Goal: Information Seeking & Learning: Learn about a topic

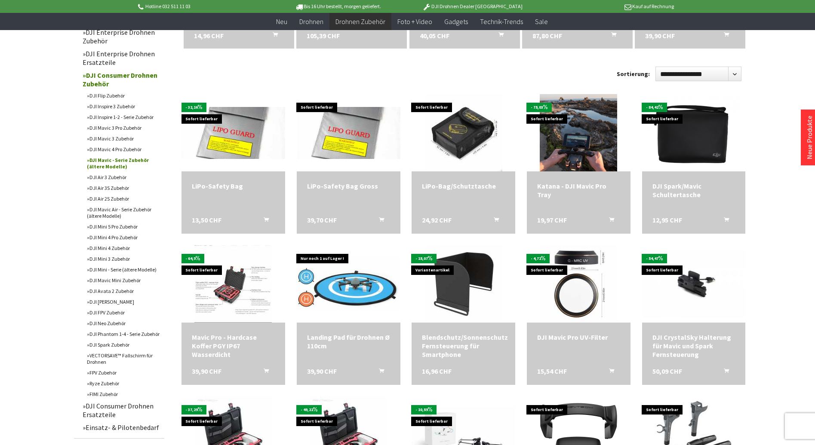
scroll to position [387, 0]
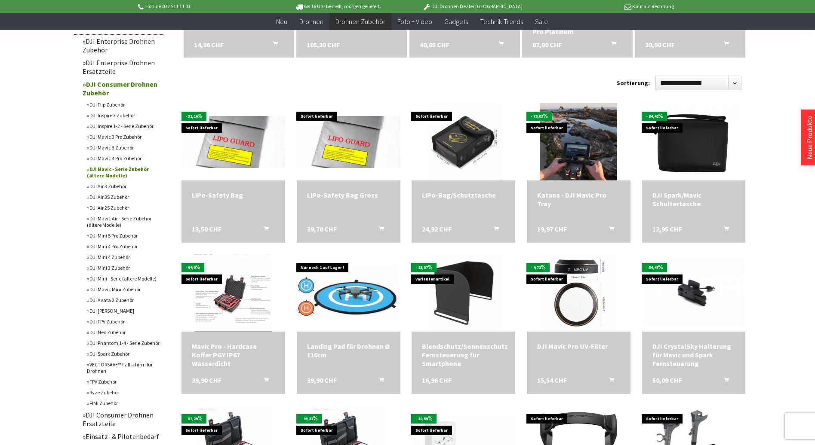
click at [109, 175] on link "DJI Mavic - Serie Zubehör (ältere Modelle)" at bounding box center [124, 172] width 82 height 17
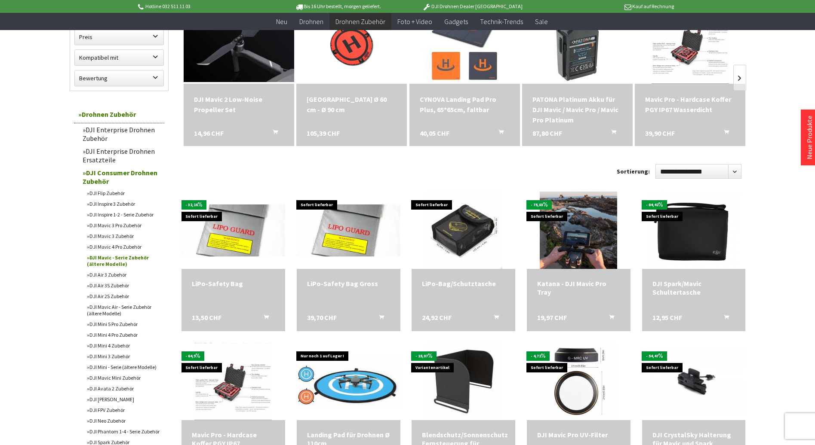
scroll to position [301, 0]
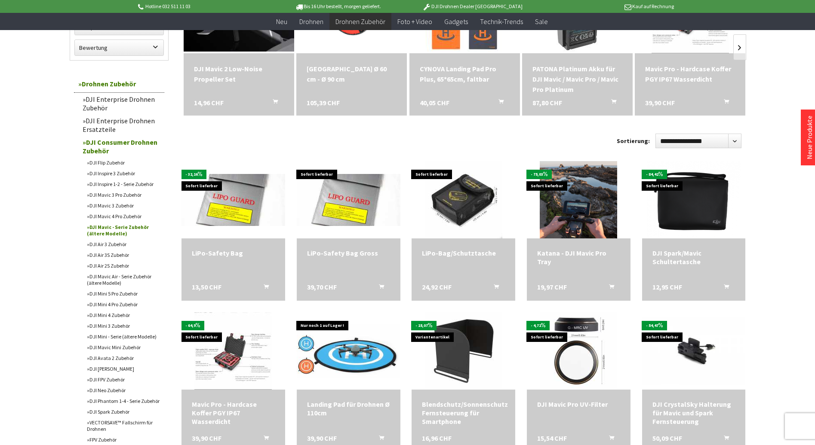
scroll to position [344, 0]
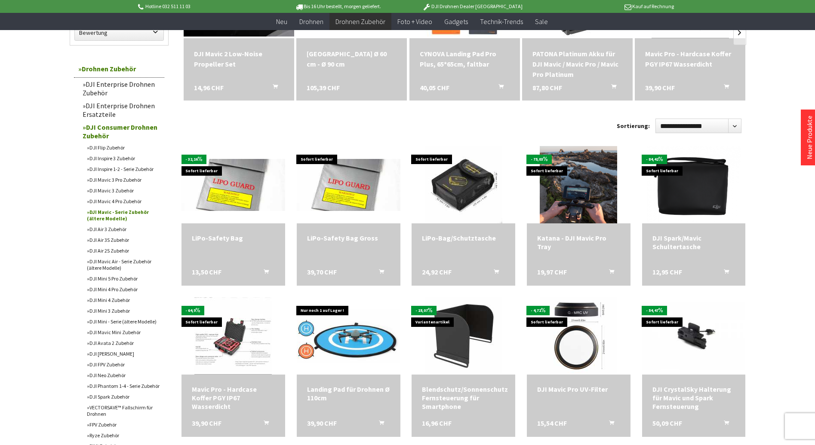
click at [106, 181] on link "DJI Mavic 3 Pro Zubehör" at bounding box center [124, 180] width 82 height 11
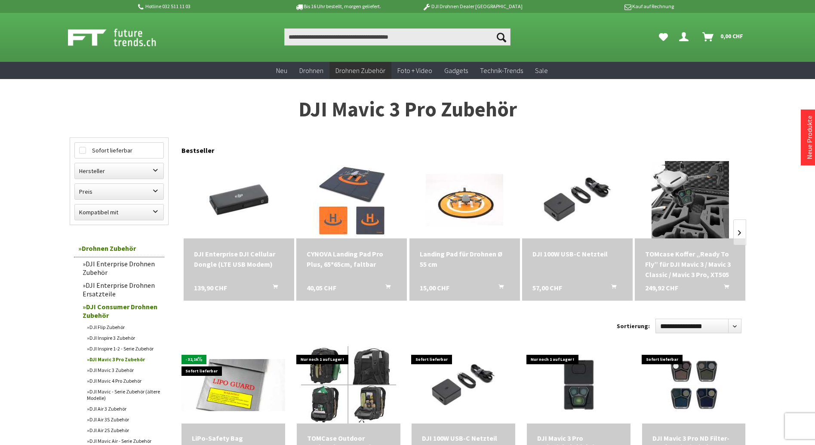
click at [122, 367] on link "DJI Mavic 3 Zubehör" at bounding box center [124, 370] width 82 height 11
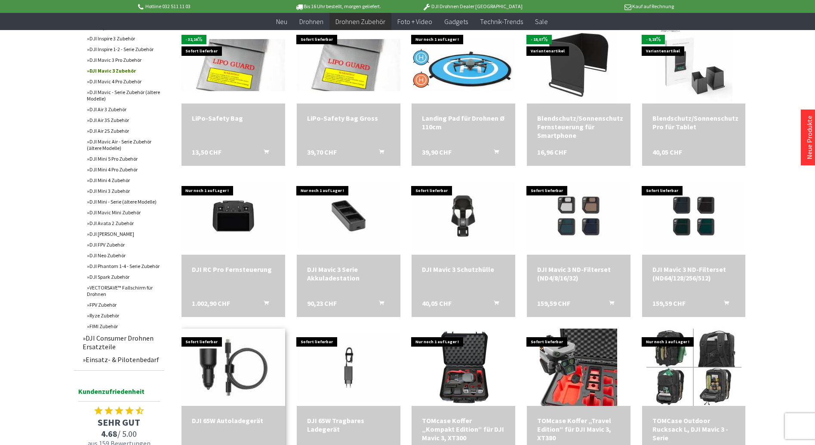
scroll to position [387, 0]
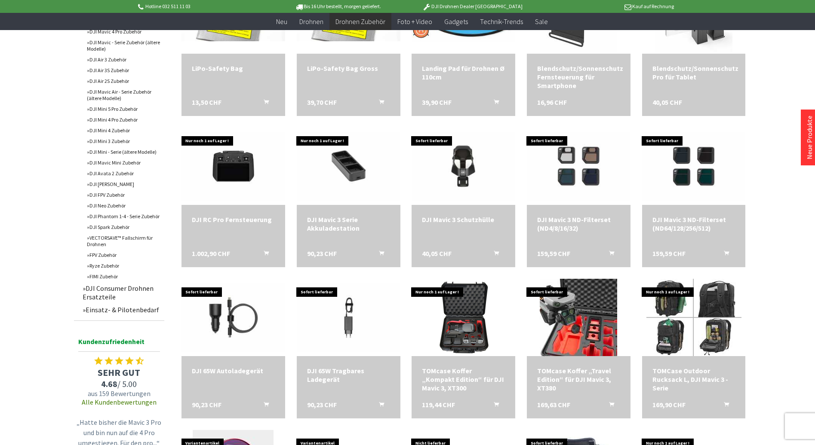
scroll to position [256, 0]
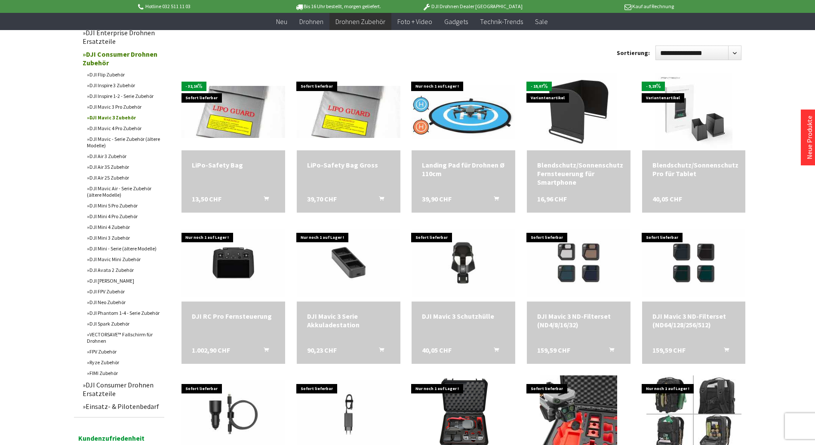
click at [123, 138] on link "DJI Mavic - Serie Zubehör (ältere Modelle)" at bounding box center [124, 142] width 82 height 17
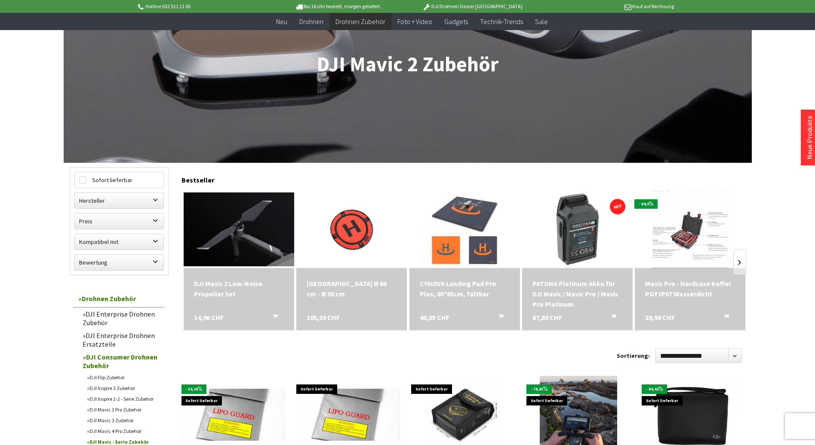
scroll to position [129, 0]
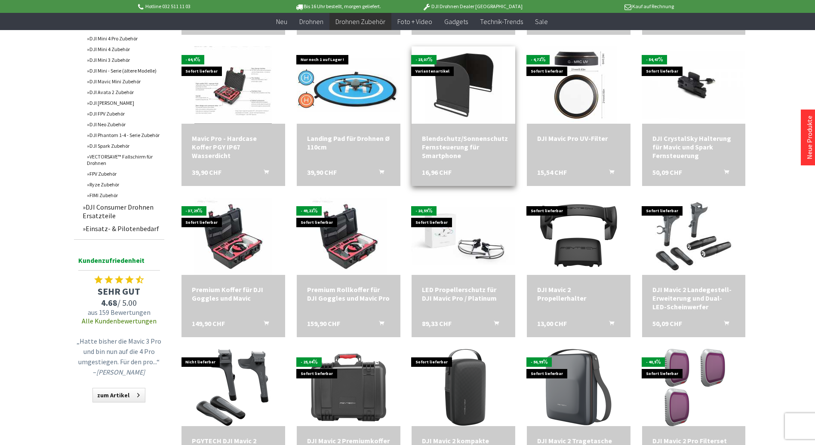
scroll to position [602, 0]
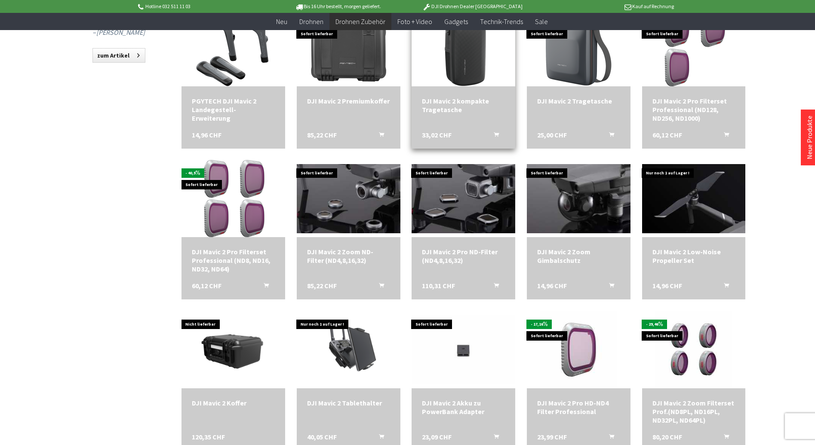
scroll to position [946, 0]
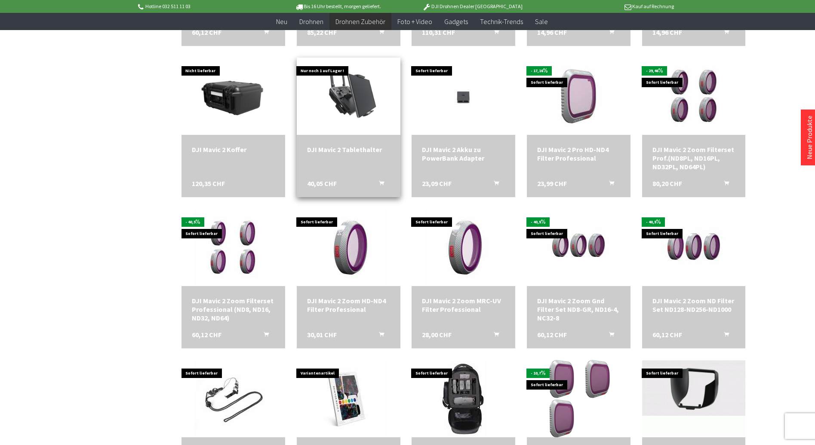
scroll to position [1204, 0]
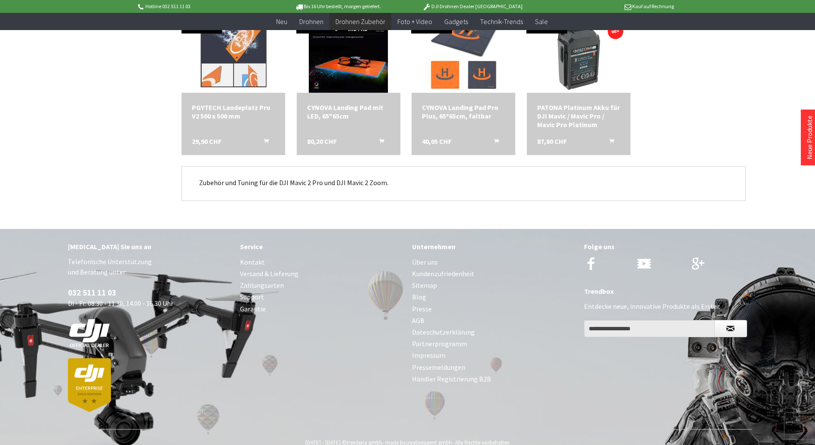
scroll to position [2149, 0]
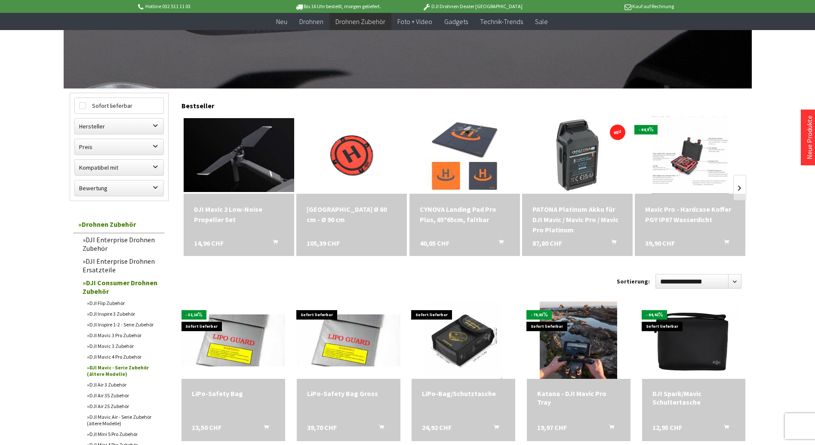
scroll to position [215, 0]
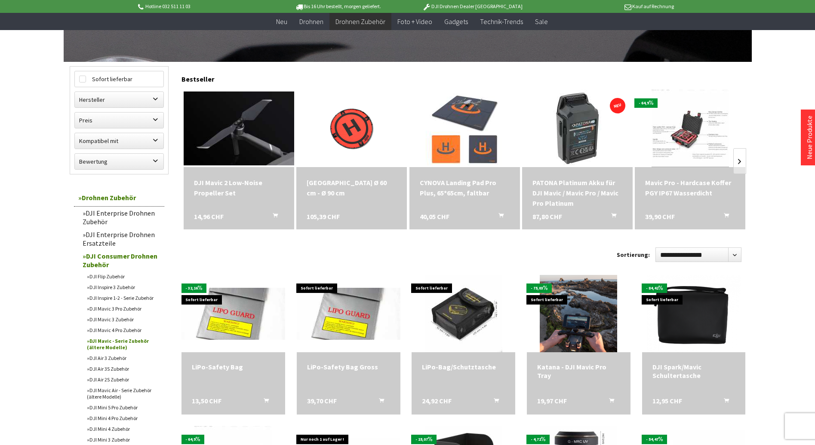
click at [119, 235] on link "DJI Enterprise Drohnen Ersatzteile" at bounding box center [121, 238] width 86 height 21
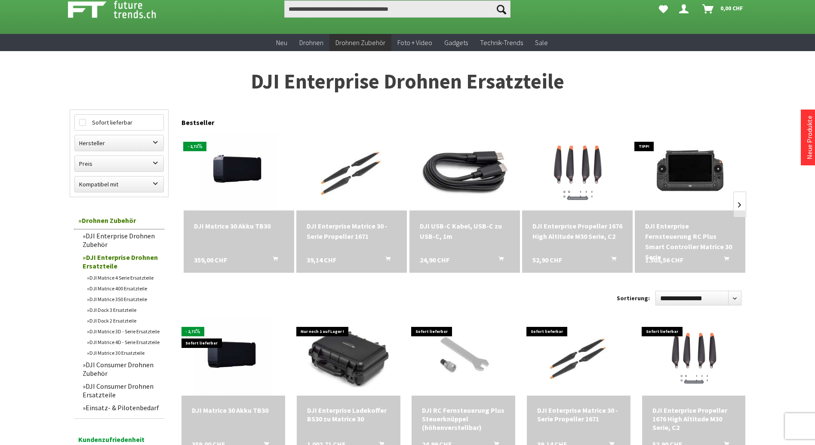
scroll to position [43, 0]
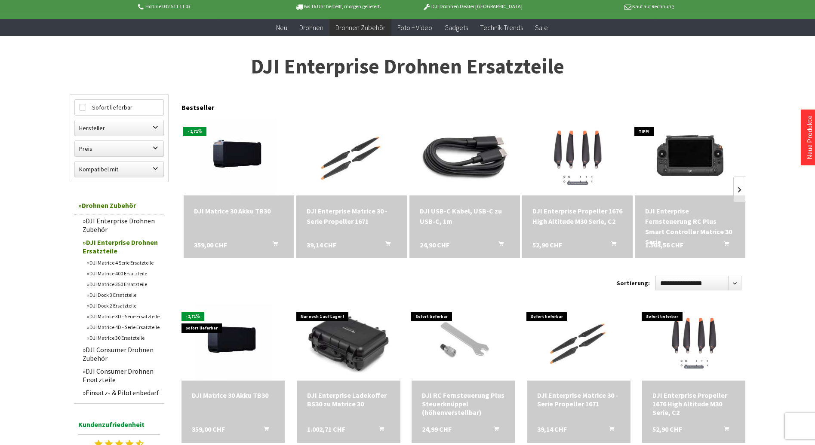
click at [118, 374] on link "DJI Consumer Drohnen Ersatzteile" at bounding box center [121, 375] width 86 height 21
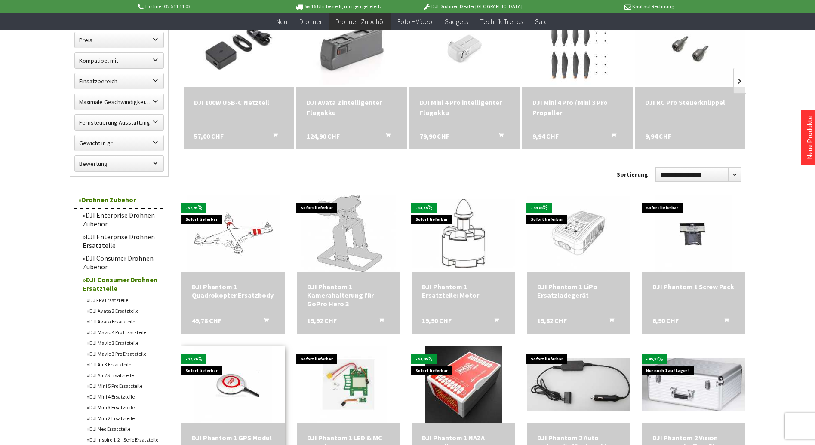
scroll to position [215, 0]
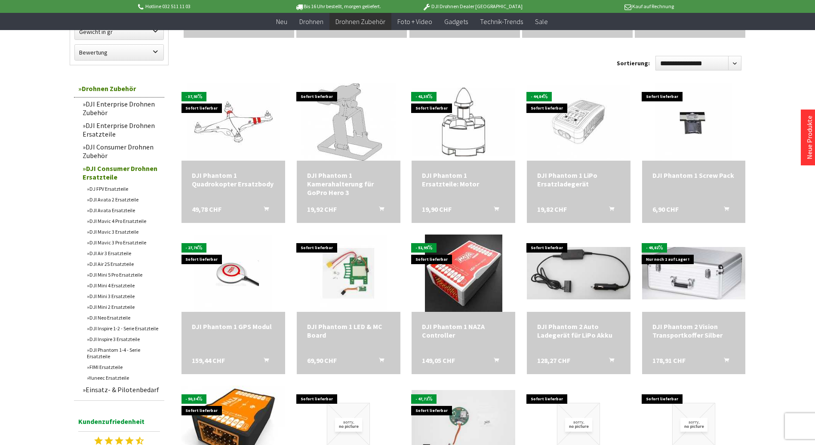
scroll to position [258, 0]
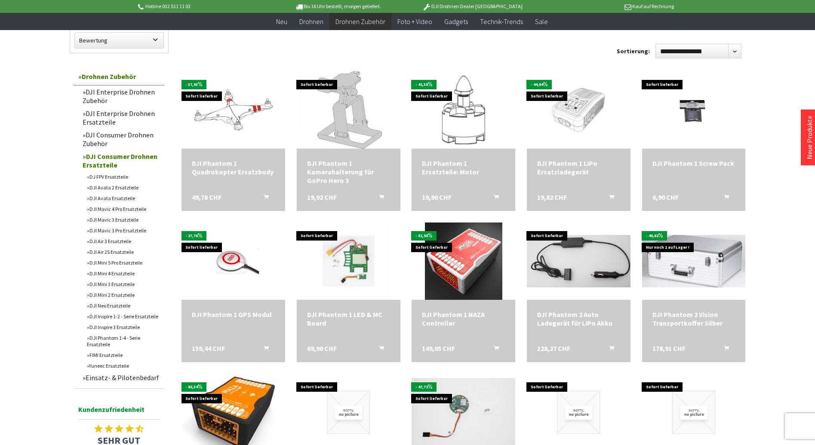
click at [123, 221] on link "DJI Mavic 3 Ersatzteile" at bounding box center [124, 219] width 82 height 11
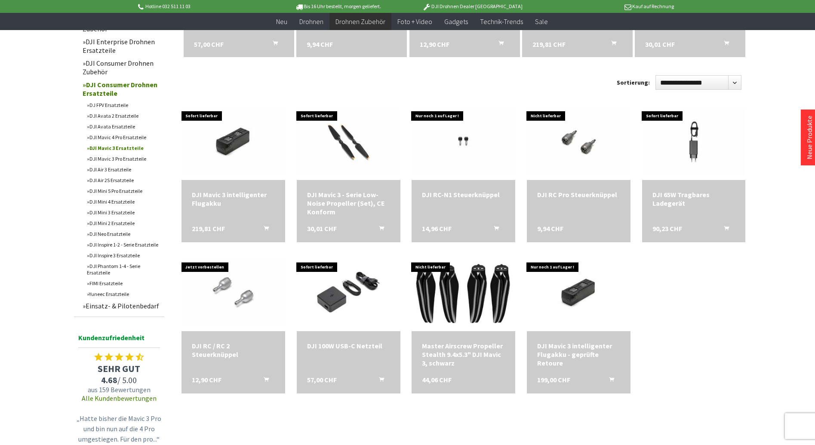
scroll to position [172, 0]
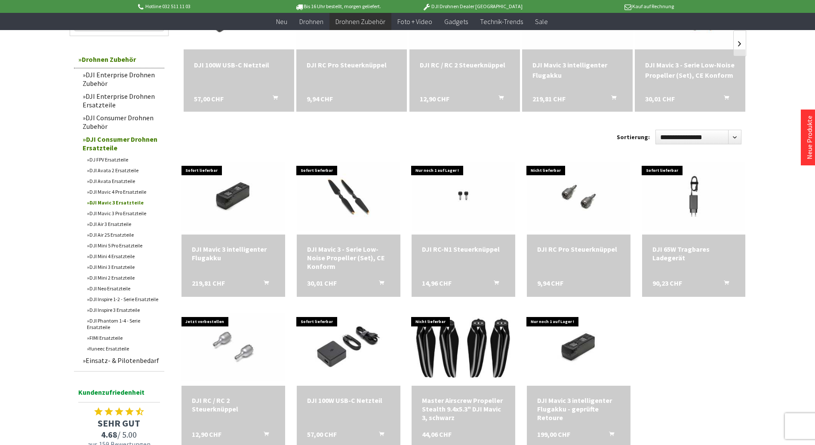
click at [107, 235] on link "DJI Air 2S Ersatzteile" at bounding box center [124, 235] width 82 height 11
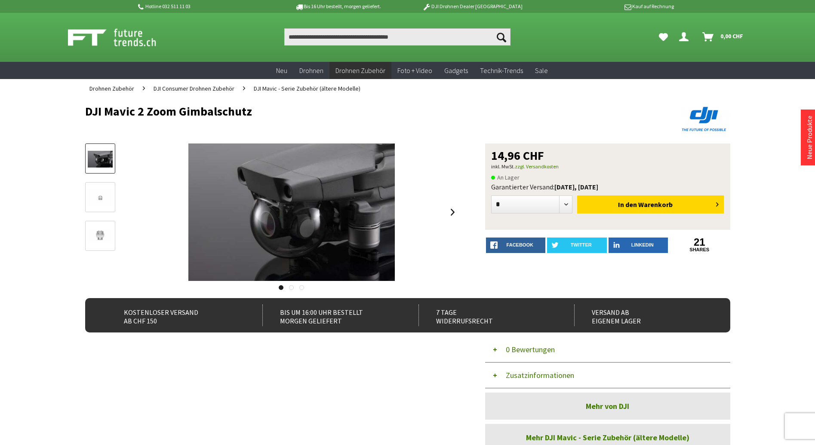
drag, startPoint x: 259, startPoint y: 113, endPoint x: 136, endPoint y: 114, distance: 122.5
click at [136, 114] on h1 "DJI Mavic 2 Zoom Gimbalschutz" at bounding box center [343, 111] width 516 height 13
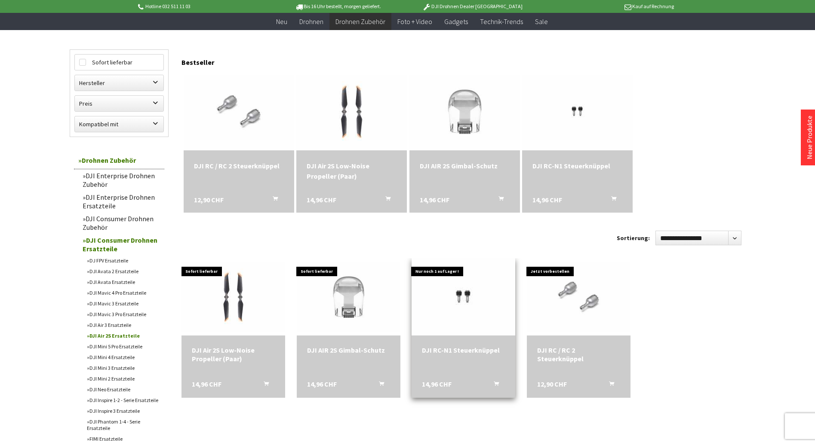
scroll to position [86, 0]
